Goal: Find specific page/section

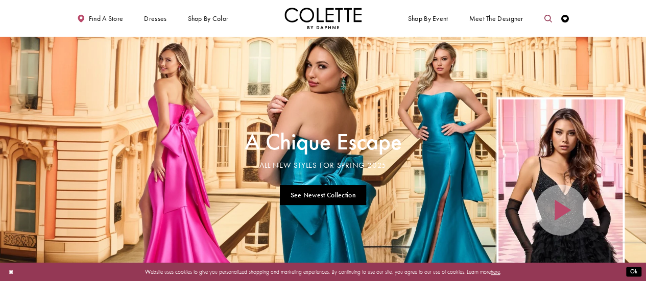
click at [544, 22] on link "Toggle search" at bounding box center [548, 18] width 12 height 21
drag, startPoint x: 526, startPoint y: 13, endPoint x: 506, endPoint y: 15, distance: 19.5
click at [506, 15] on input "Search" at bounding box center [507, 19] width 93 height 12
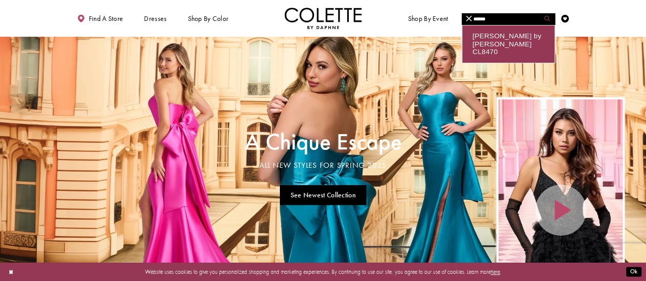
type input "******"
click at [549, 15] on button "Submit Search" at bounding box center [547, 19] width 15 height 12
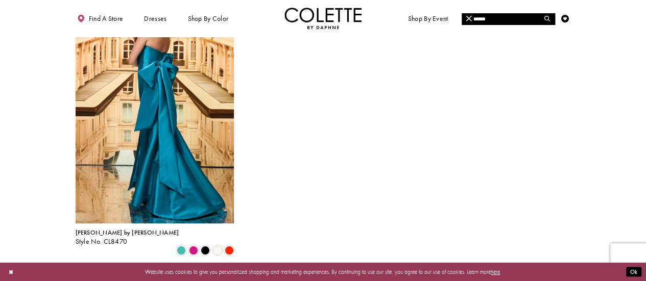
scroll to position [104, 0]
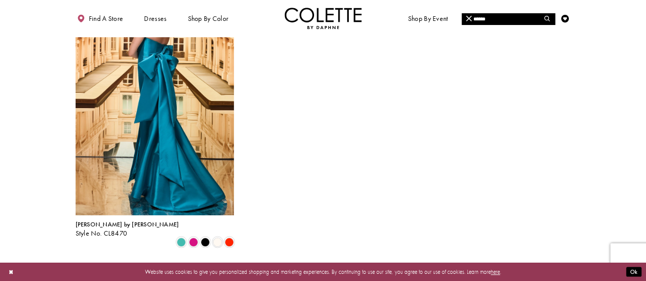
click at [235, 236] on div "Product List" at bounding box center [229, 242] width 12 height 12
click at [226, 237] on span "Product List" at bounding box center [229, 241] width 9 height 9
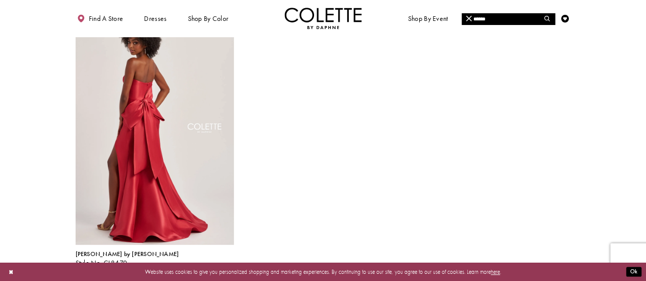
scroll to position [73, 0]
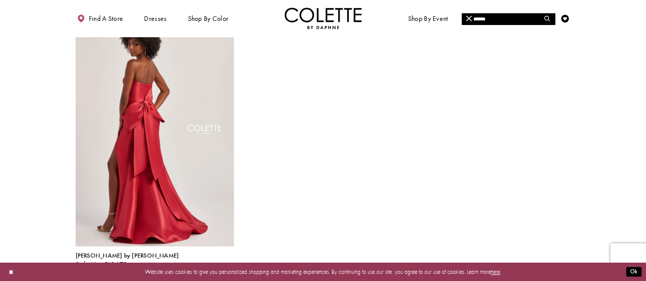
click at [191, 269] on span "Product List" at bounding box center [193, 273] width 9 height 9
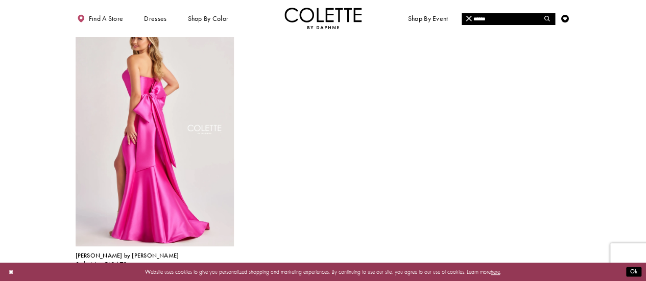
click at [180, 269] on span "Product List" at bounding box center [181, 273] width 9 height 9
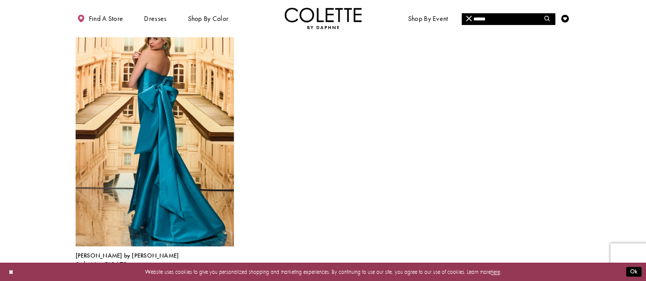
click at [201, 269] on span "Product List" at bounding box center [205, 273] width 9 height 9
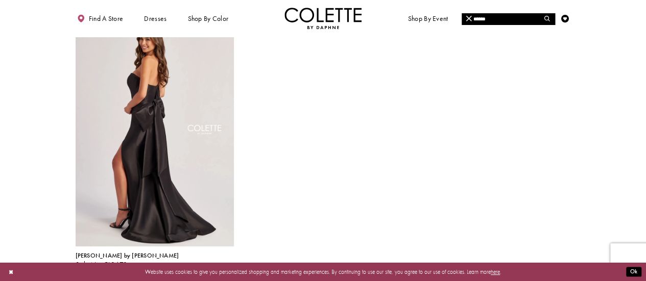
click at [179, 269] on span "Product List" at bounding box center [181, 273] width 9 height 9
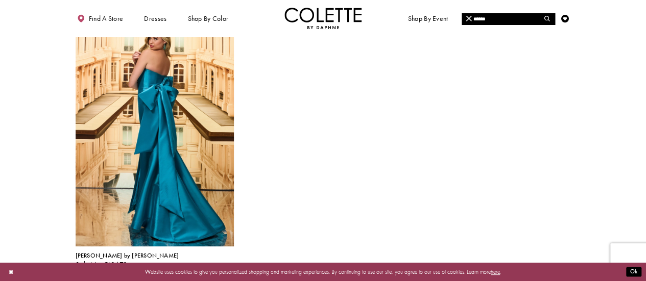
click at [230, 269] on span "Product List" at bounding box center [229, 273] width 9 height 9
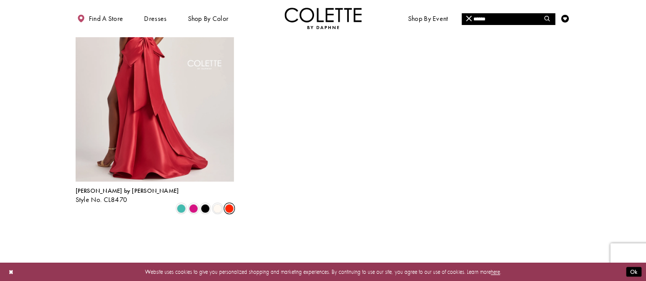
scroll to position [144, 0]
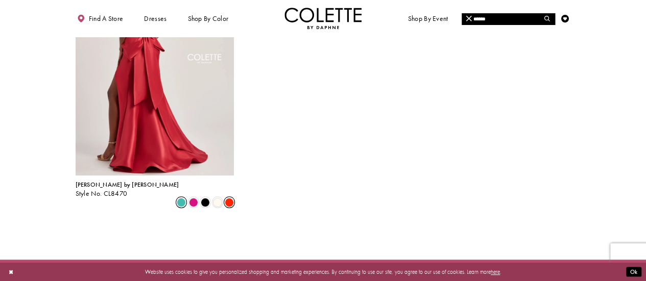
click at [182, 198] on span "Product List" at bounding box center [181, 202] width 9 height 9
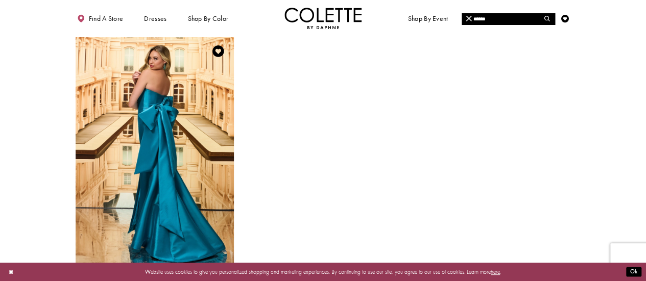
scroll to position [59, 0]
